Goal: Information Seeking & Learning: Learn about a topic

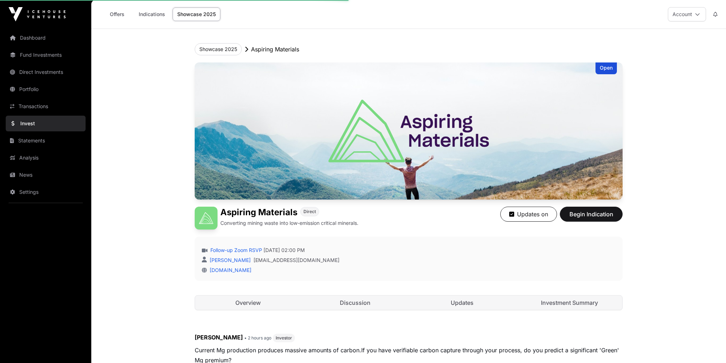
scroll to position [85, 0]
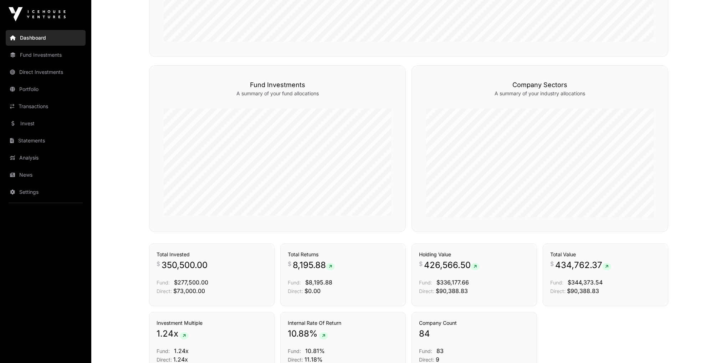
scroll to position [432, 0]
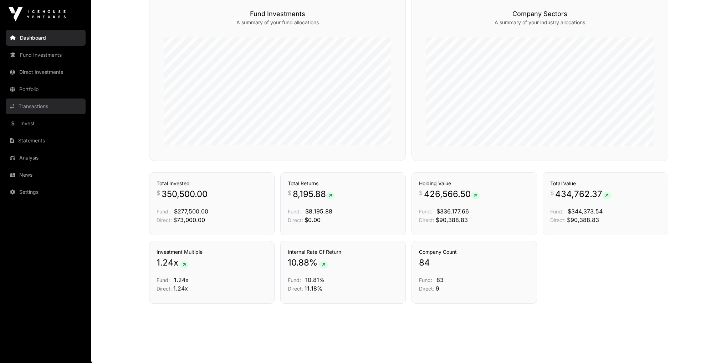
click at [34, 106] on link "Transactions" at bounding box center [46, 106] width 80 height 16
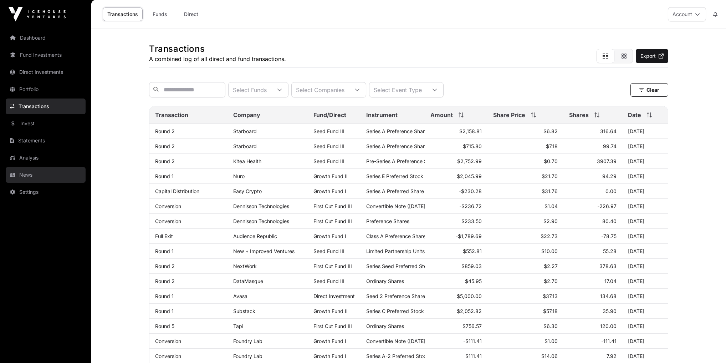
click at [34, 175] on link "News" at bounding box center [46, 175] width 80 height 16
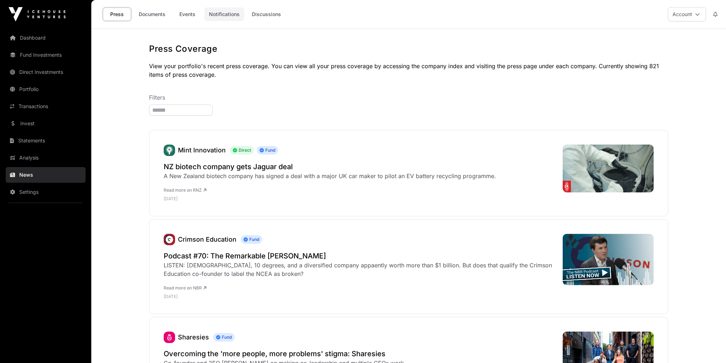
click at [223, 9] on link "Notifications" at bounding box center [224, 14] width 40 height 14
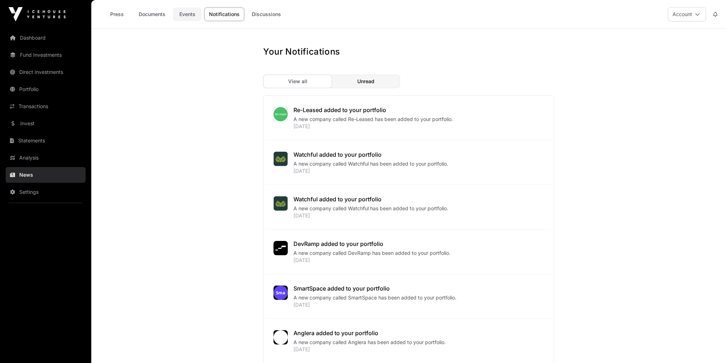
click at [194, 14] on link "Events" at bounding box center [187, 14] width 29 height 14
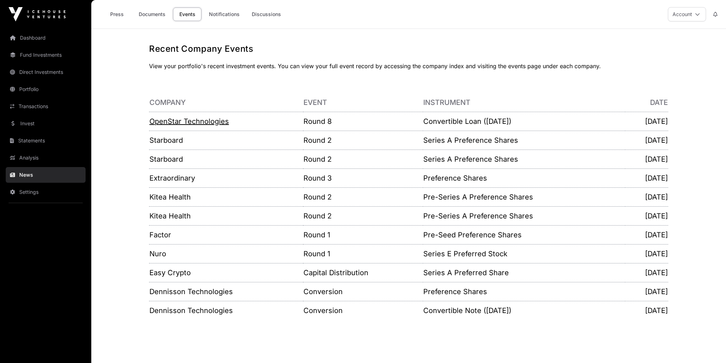
click at [192, 121] on link "OpenStar Technologies" at bounding box center [189, 121] width 80 height 9
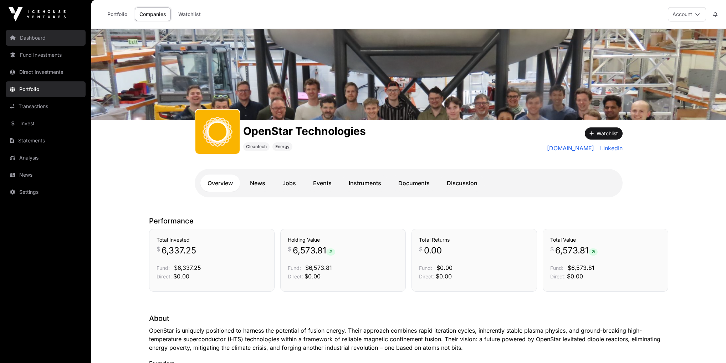
click at [57, 39] on link "Dashboard" at bounding box center [46, 38] width 80 height 16
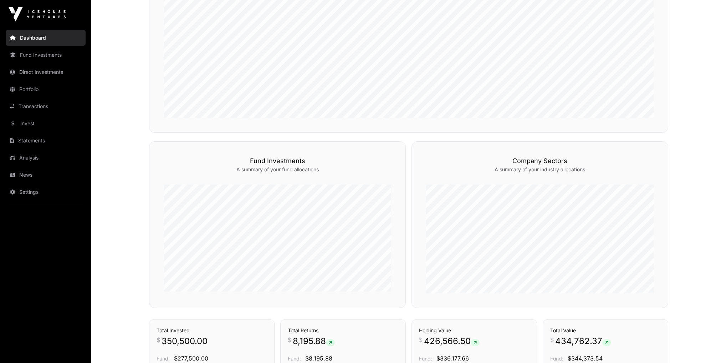
scroll to position [432, 0]
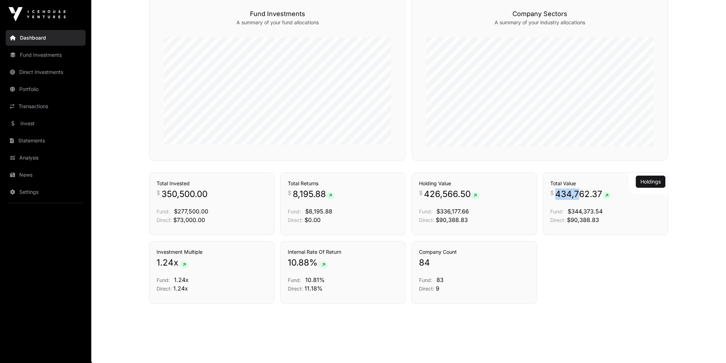
drag, startPoint x: 552, startPoint y: 191, endPoint x: 626, endPoint y: 193, distance: 73.8
click at [611, 194] on p "$ 434,762.37" at bounding box center [605, 193] width 111 height 11
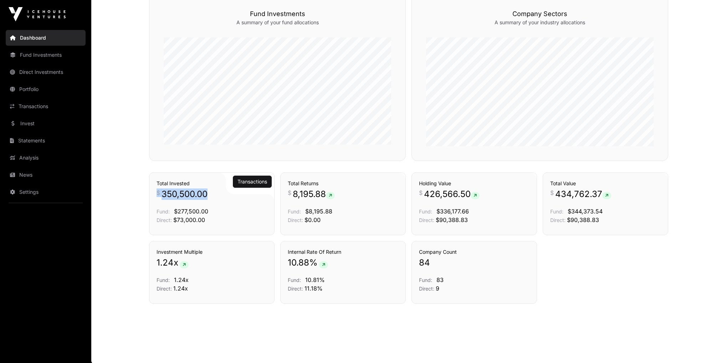
drag, startPoint x: 157, startPoint y: 193, endPoint x: 218, endPoint y: 195, distance: 61.0
click at [218, 195] on p "$ 350,500.00" at bounding box center [212, 193] width 111 height 11
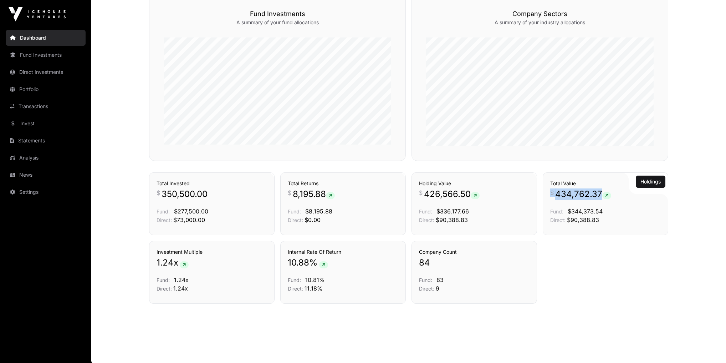
drag, startPoint x: 550, startPoint y: 189, endPoint x: 624, endPoint y: 190, distance: 74.2
click at [624, 190] on div "Holdings Total Value $ 434,762.37 Fund: $344,373.54 Direct: $90,388.83" at bounding box center [605, 203] width 125 height 63
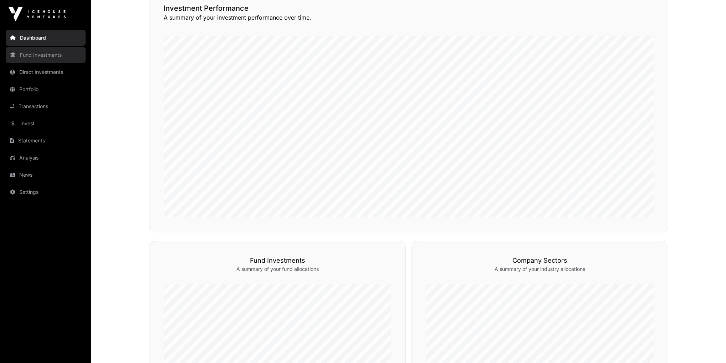
scroll to position [175, 0]
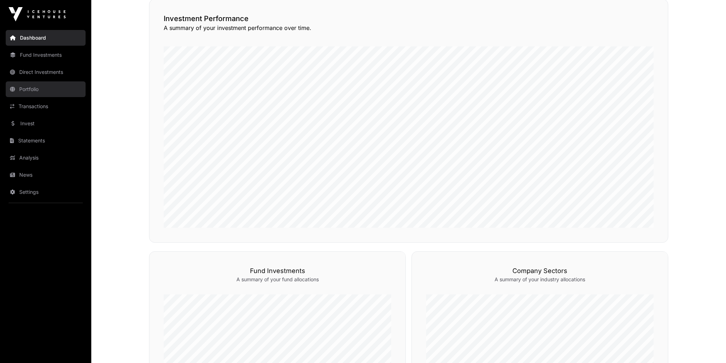
click at [36, 93] on link "Portfolio" at bounding box center [46, 89] width 80 height 16
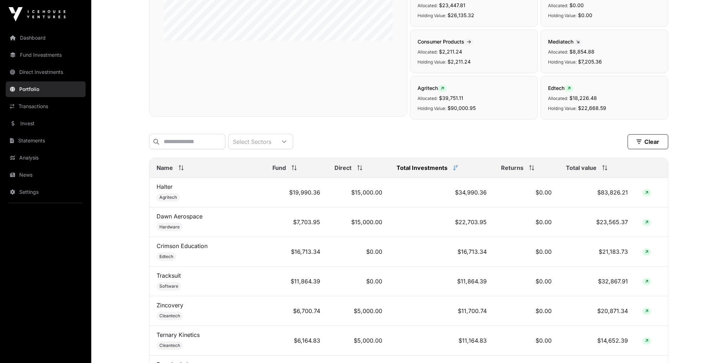
scroll to position [257, 0]
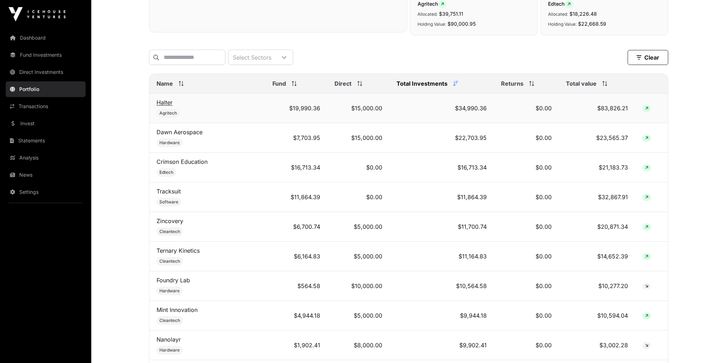
click at [164, 104] on link "Halter" at bounding box center [165, 102] width 16 height 7
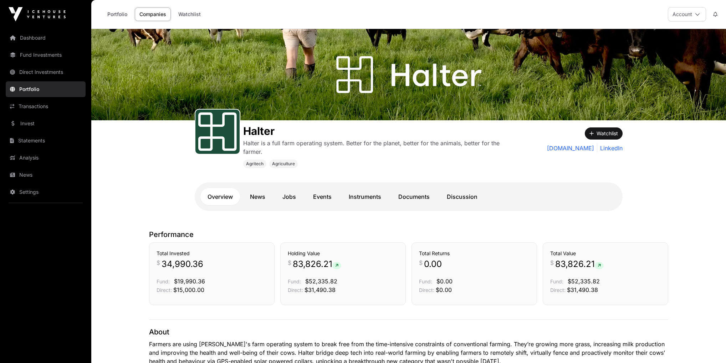
drag, startPoint x: 185, startPoint y: 223, endPoint x: 203, endPoint y: 241, distance: 25.5
drag, startPoint x: 150, startPoint y: 267, endPoint x: 197, endPoint y: 261, distance: 47.8
click at [197, 261] on div "Total Invested $ 34,990.36 Fund: $19,990.36 Direct: $15,000.00" at bounding box center [211, 273] width 125 height 63
drag, startPoint x: 553, startPoint y: 262, endPoint x: 652, endPoint y: 260, distance: 98.8
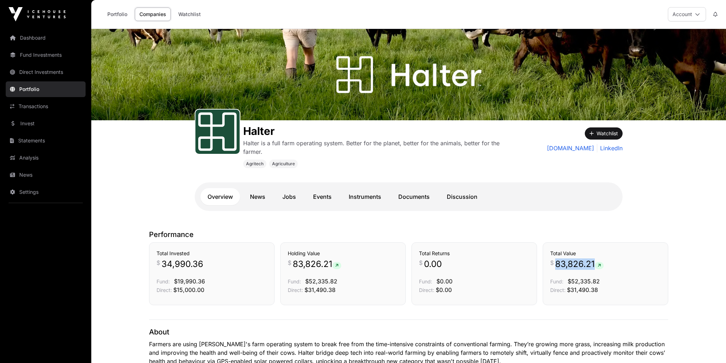
click at [651, 260] on p "$ 83,826.21" at bounding box center [605, 263] width 111 height 11
click at [652, 260] on p "$ 83,826.21" at bounding box center [605, 263] width 111 height 11
